Goal: Find specific page/section: Find specific page/section

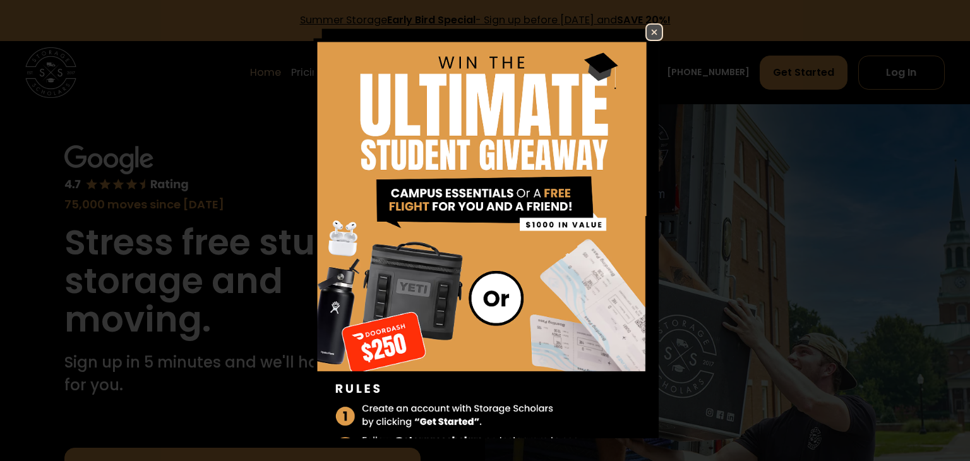
click at [656, 34] on img at bounding box center [654, 32] width 15 height 15
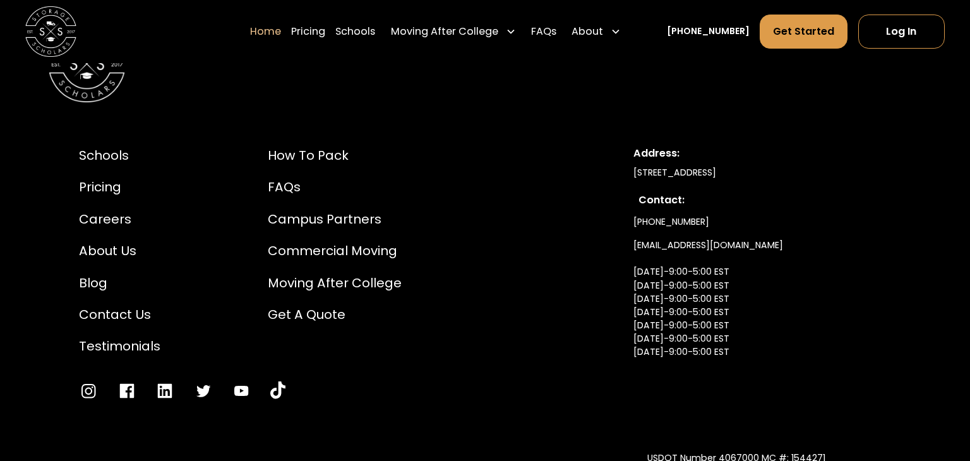
scroll to position [4295, 0]
click at [103, 147] on div "Schools" at bounding box center [120, 156] width 82 height 19
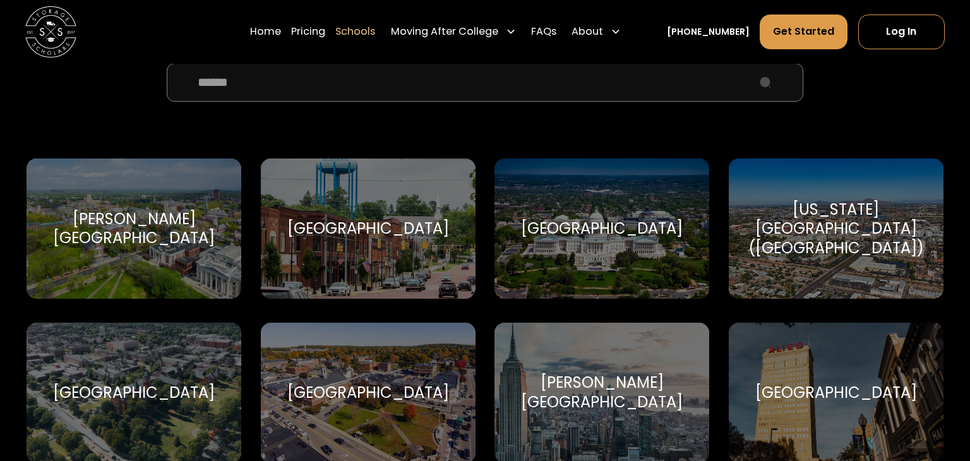
click at [645, 100] on input "School Select Form" at bounding box center [485, 82] width 637 height 39
type input "**********"
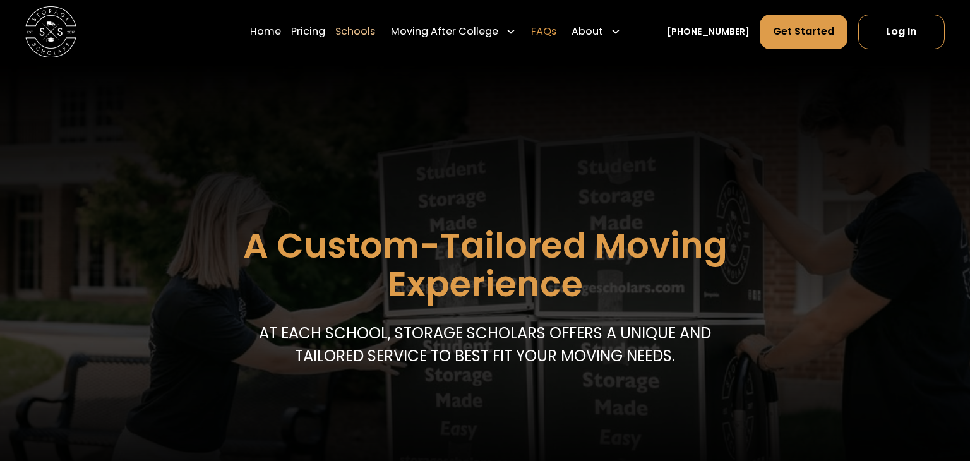
click at [557, 32] on link "FAQs" at bounding box center [543, 31] width 25 height 35
